Goal: Information Seeking & Learning: Learn about a topic

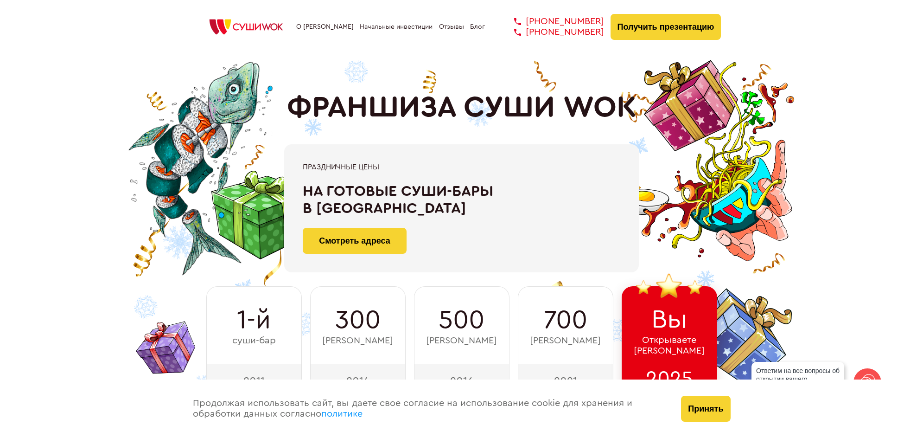
click at [410, 26] on link "Начальные инвестиции" at bounding box center [396, 26] width 73 height 7
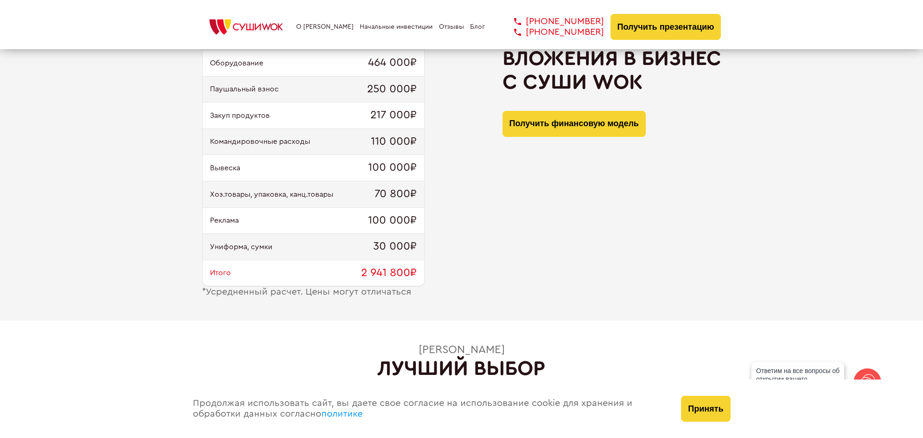
click at [433, 26] on div "О франшизе Начальные инвестиции Отзывы Блог +7 812 308 77 70 +7 800 200 21 01 +…" at bounding box center [461, 27] width 519 height 26
click at [440, 26] on link "Отзывы" at bounding box center [451, 26] width 25 height 7
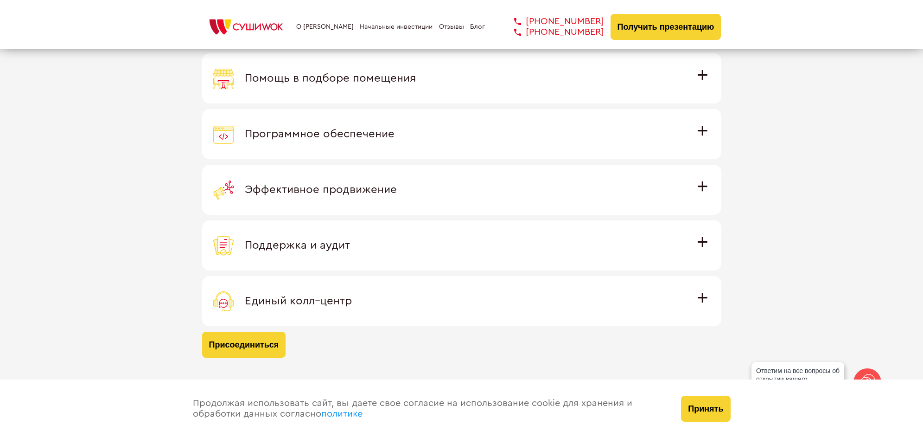
scroll to position [2514, 0]
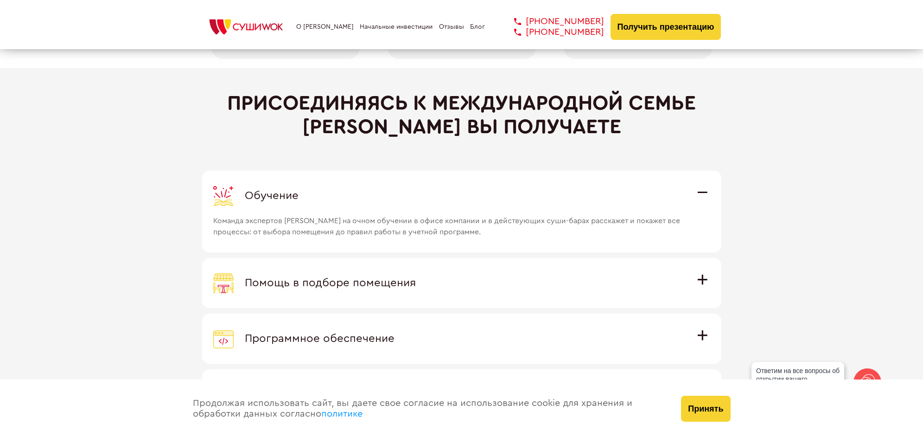
click at [477, 26] on link "Блог" at bounding box center [477, 26] width 15 height 7
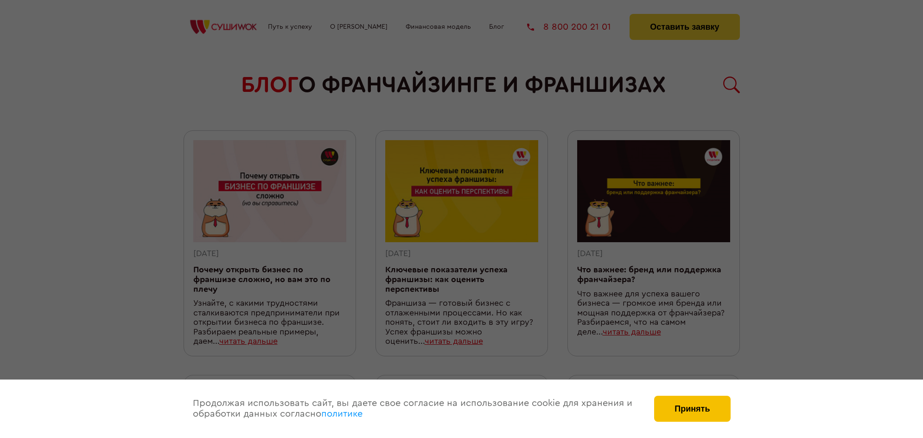
click at [701, 412] on button "Принять" at bounding box center [692, 409] width 76 height 26
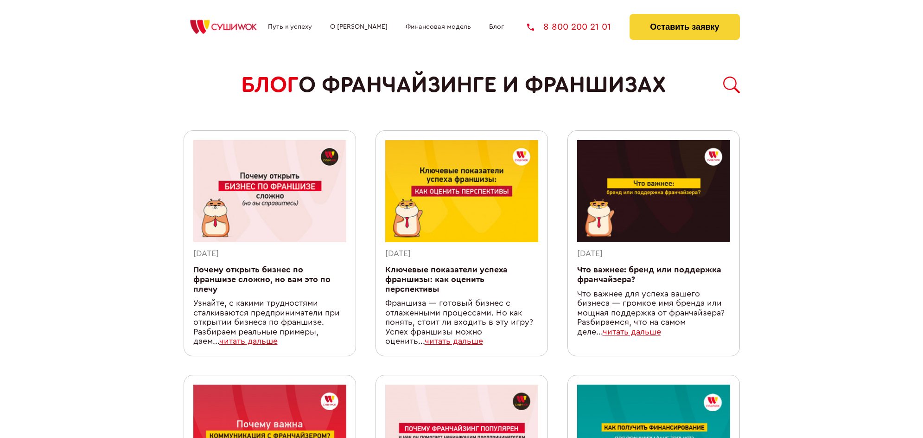
click at [238, 30] on img at bounding box center [224, 27] width 80 height 19
